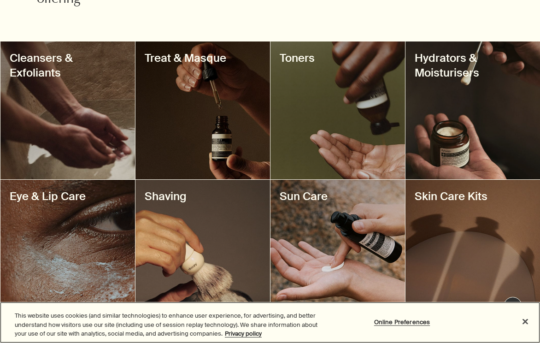
scroll to position [367, 0]
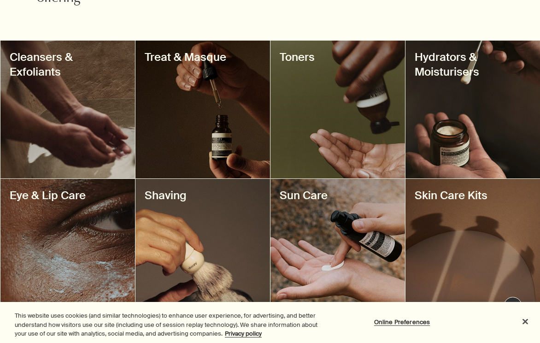
click at [98, 128] on div at bounding box center [67, 110] width 134 height 138
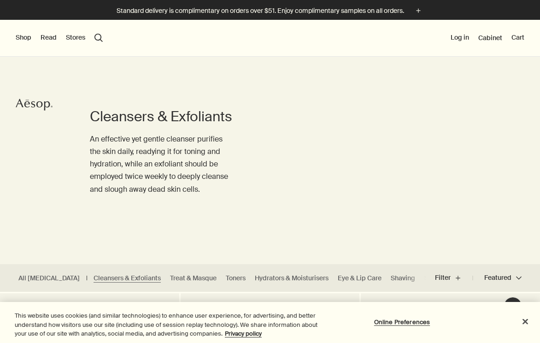
click at [21, 36] on button "Shop" at bounding box center [24, 37] width 16 height 9
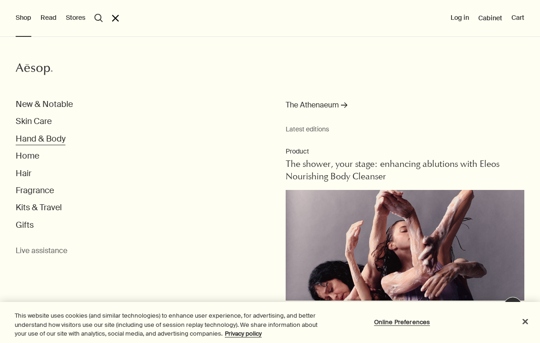
click at [41, 140] on button "Hand & Body" at bounding box center [41, 139] width 50 height 11
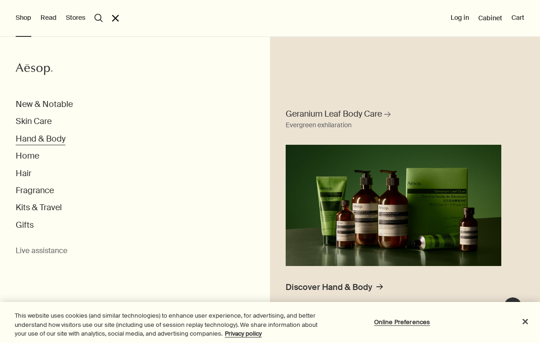
click at [40, 139] on button "Hand & Body" at bounding box center [41, 139] width 50 height 11
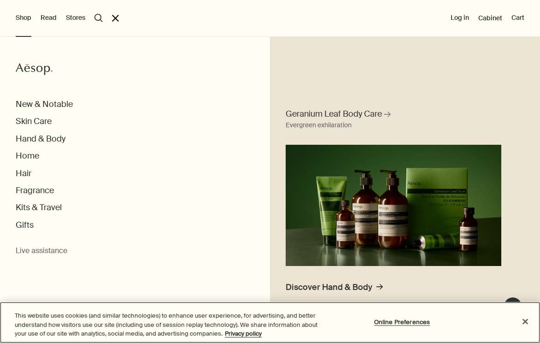
click at [520, 321] on button "Close" at bounding box center [525, 321] width 20 height 20
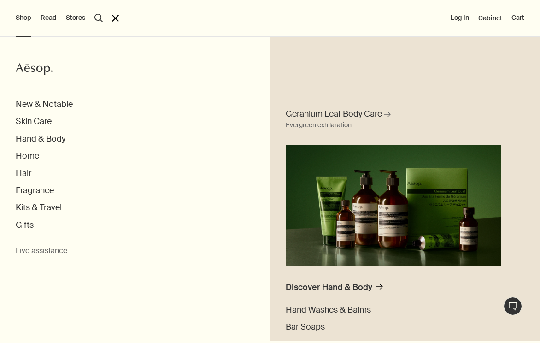
click at [299, 306] on span "Hand Washes & Balms" at bounding box center [328, 309] width 85 height 11
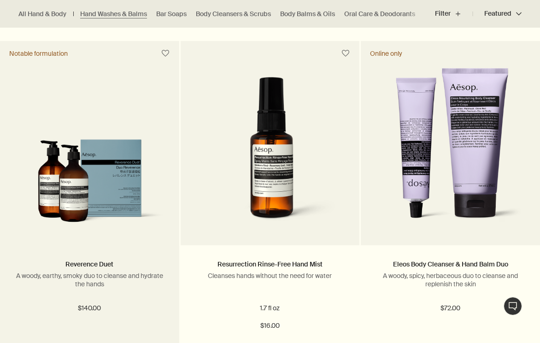
scroll to position [917, 0]
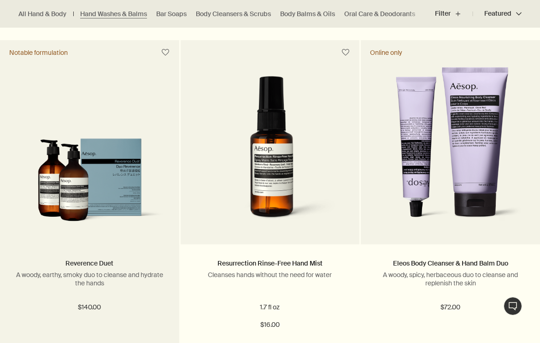
click at [90, 259] on link "Reverence Duet" at bounding box center [89, 263] width 48 height 8
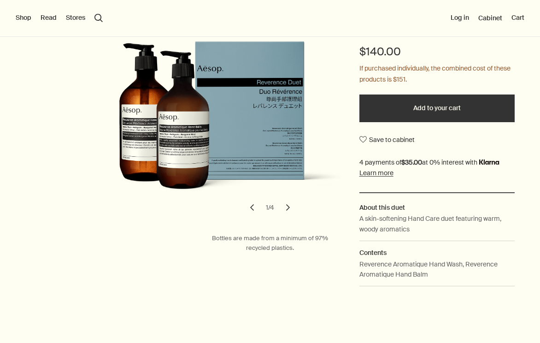
scroll to position [150, 0]
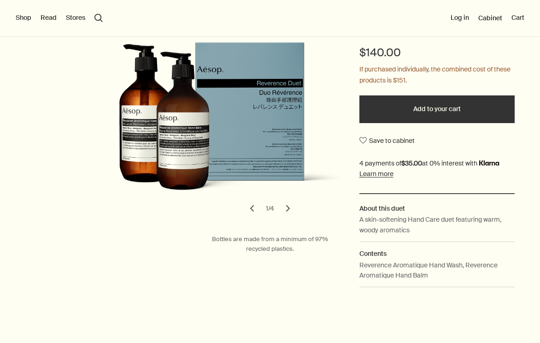
click at [289, 205] on button "chevron" at bounding box center [288, 208] width 20 height 20
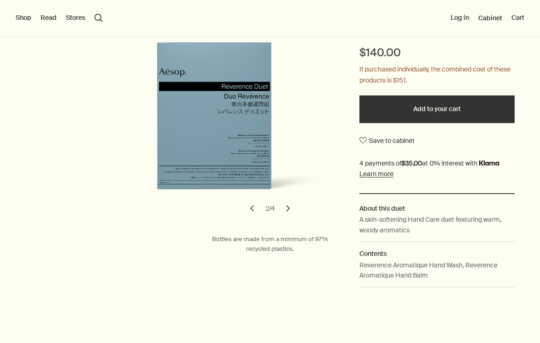
click at [289, 205] on button "chevron" at bounding box center [288, 208] width 20 height 20
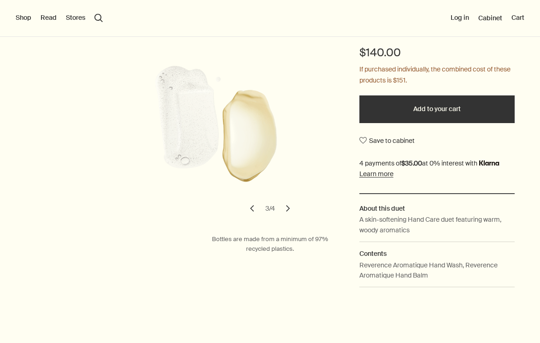
click at [288, 205] on button "chevron" at bounding box center [288, 208] width 20 height 20
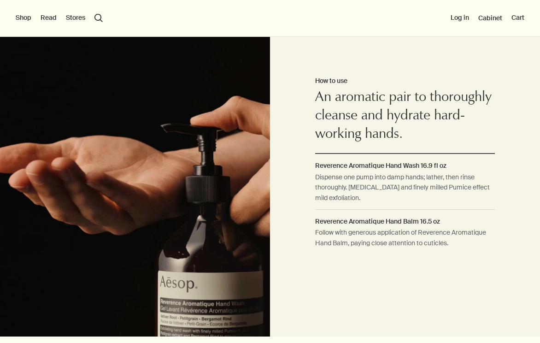
scroll to position [607, 0]
